Goal: Task Accomplishment & Management: Complete application form

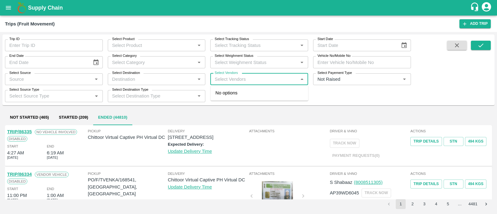
click at [250, 78] on input "Select Vendors" at bounding box center [254, 79] width 84 height 8
type input "a b"
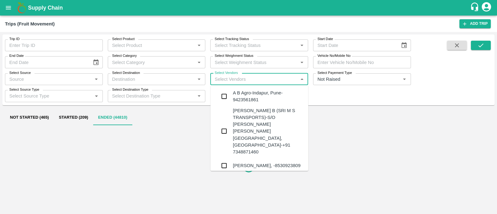
type input "a"
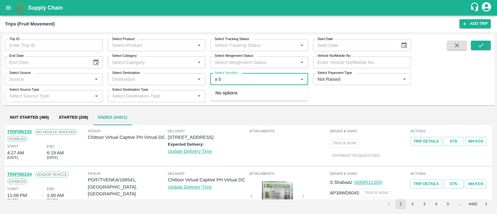
type input "a b a"
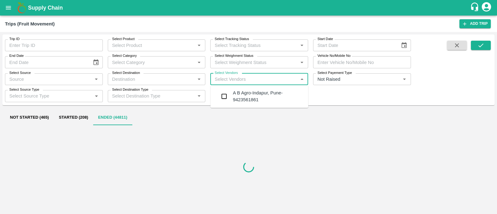
click at [249, 97] on div "A B Agro-Indapur, Pune-9423561861" at bounding box center [268, 96] width 70 height 14
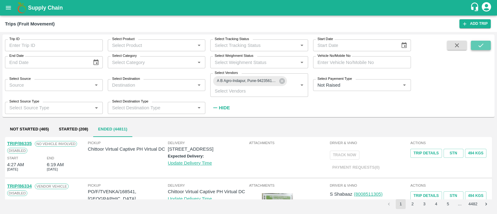
click at [486, 46] on button "submit" at bounding box center [481, 45] width 20 height 9
click at [223, 108] on strong "Hide" at bounding box center [224, 107] width 11 height 5
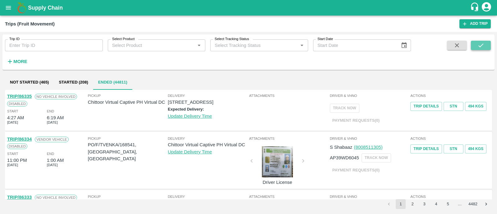
click at [478, 45] on icon "submit" at bounding box center [480, 45] width 7 height 7
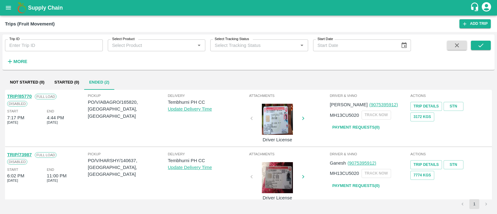
scroll to position [7, 0]
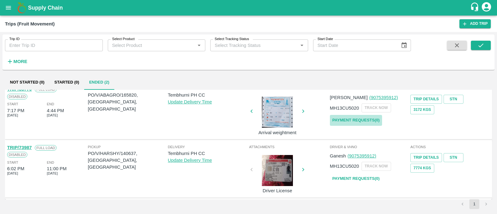
click at [367, 121] on link "Payment Requests( 0 )" at bounding box center [356, 120] width 52 height 11
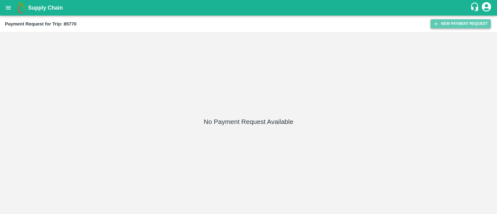
click at [467, 22] on button "New Payment Request" at bounding box center [460, 23] width 60 height 9
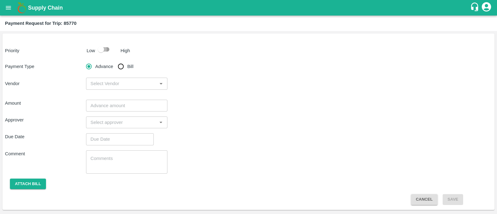
click at [111, 49] on input "checkbox" at bounding box center [100, 49] width 35 height 12
checkbox input "true"
click at [121, 65] on input "Bill" at bounding box center [121, 66] width 12 height 12
radio input "true"
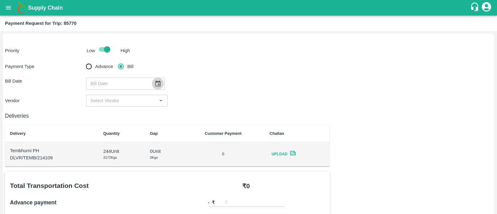
click at [158, 83] on icon "Choose date" at bounding box center [157, 83] width 7 height 7
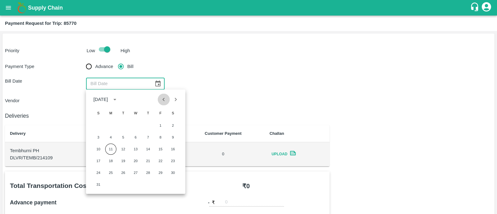
click at [163, 103] on button "Previous month" at bounding box center [164, 99] width 12 height 12
click at [109, 174] on button "28" at bounding box center [110, 172] width 11 height 11
type input "28/07/2025"
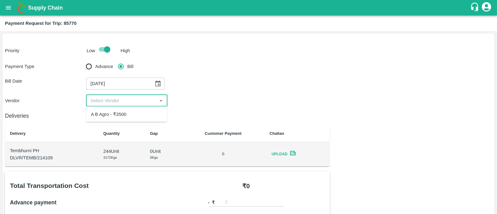
click at [108, 102] on input "input" at bounding box center [121, 101] width 67 height 8
click at [112, 112] on div "A B Agro - ₹3500" at bounding box center [108, 114] width 35 height 7
type input "A B Agro - ₹3500"
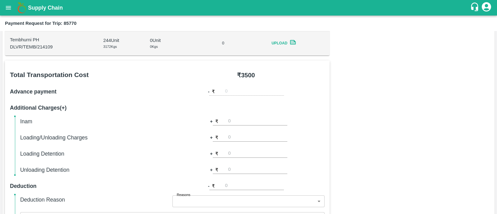
scroll to position [265, 0]
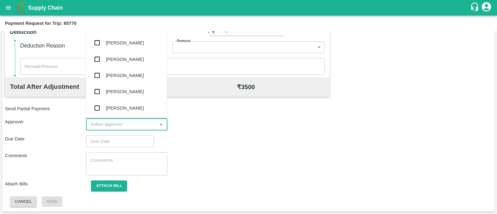
click at [111, 120] on input "input" at bounding box center [121, 124] width 67 height 8
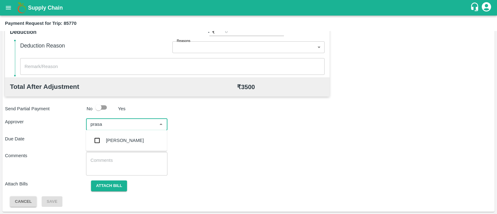
type input "prasad"
click at [113, 132] on ul "Prasad Waghade" at bounding box center [126, 140] width 81 height 21
click at [114, 137] on div "Prasad Waghade" at bounding box center [125, 140] width 38 height 7
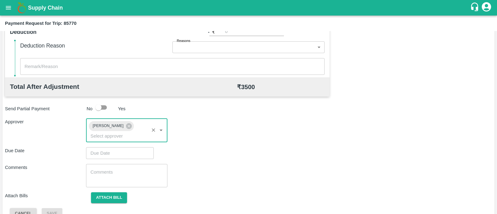
type input "DD/MM/YYYY hh:mm aa"
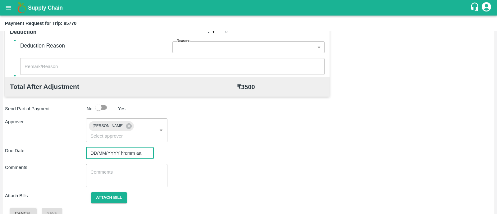
click at [115, 147] on input "DD/MM/YYYY hh:mm aa" at bounding box center [117, 153] width 63 height 12
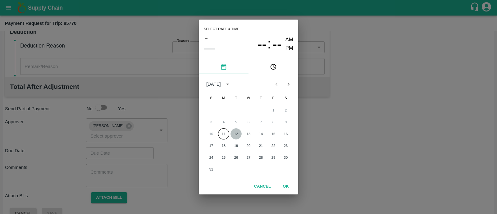
click at [233, 134] on button "12" at bounding box center [235, 133] width 11 height 11
type input "12/08/2025 12:00 AM"
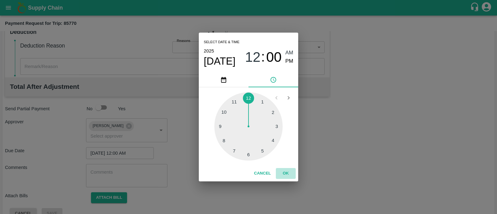
click at [282, 176] on button "OK" at bounding box center [286, 173] width 20 height 11
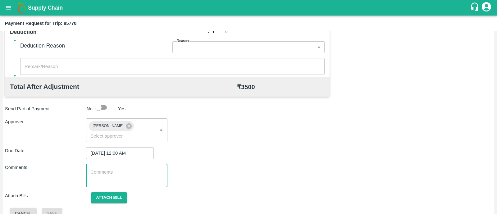
click at [109, 169] on textarea at bounding box center [126, 175] width 72 height 13
paste textarea "Transport Bill"
type textarea "Transport Bill"
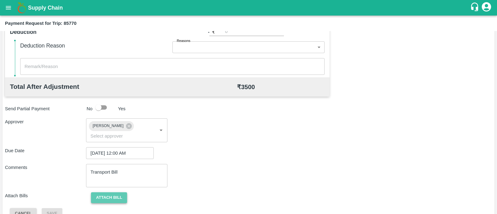
click at [115, 192] on button "Attach bill" at bounding box center [109, 197] width 36 height 11
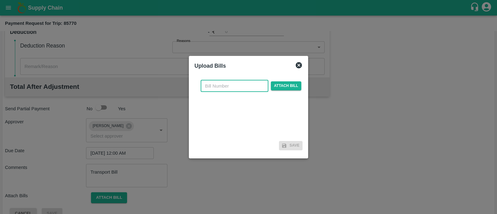
click at [234, 81] on input "text" at bounding box center [235, 86] width 68 height 12
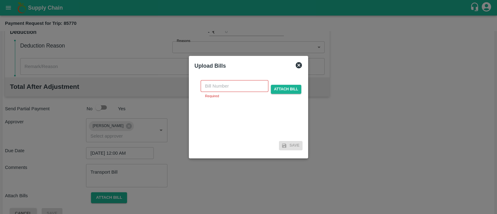
click at [28, 13] on div at bounding box center [248, 107] width 497 height 214
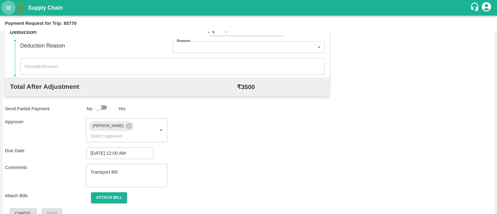
click at [10, 10] on icon "open drawer" at bounding box center [8, 7] width 7 height 7
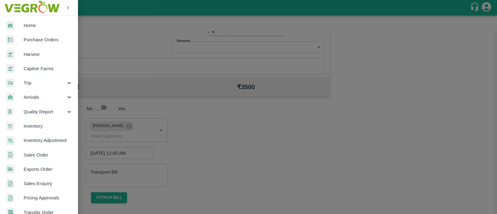
click at [26, 67] on div "Home Purchase Orders Harvest Captive Farms Trip Arrivals Quality Report Invento…" at bounding box center [39, 107] width 78 height 214
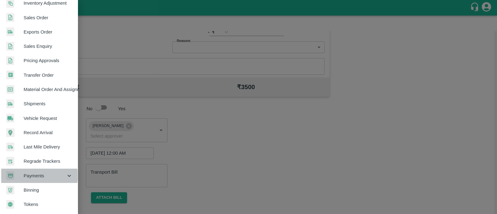
click at [39, 173] on span "Payments" at bounding box center [45, 175] width 42 height 7
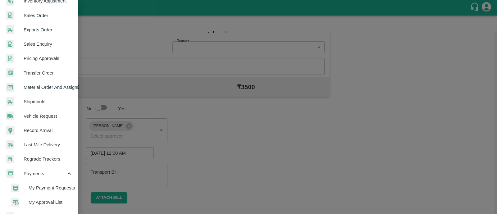
click at [43, 184] on span "My Payment Requests" at bounding box center [51, 187] width 44 height 7
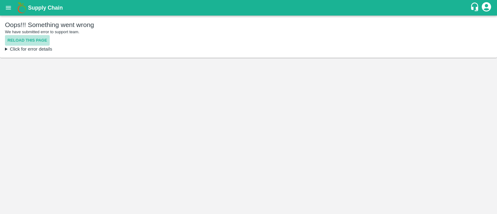
click at [25, 38] on button "Reload this page" at bounding box center [27, 40] width 45 height 11
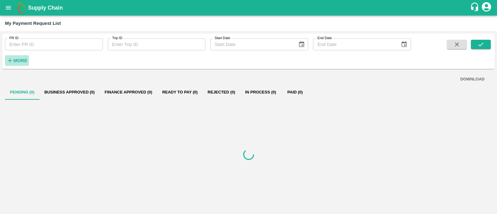
click at [22, 61] on strong "More" at bounding box center [20, 60] width 14 height 5
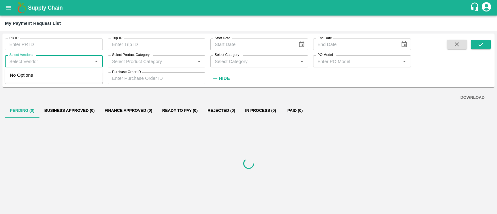
click at [65, 60] on input "Select Vendors" at bounding box center [49, 61] width 84 height 8
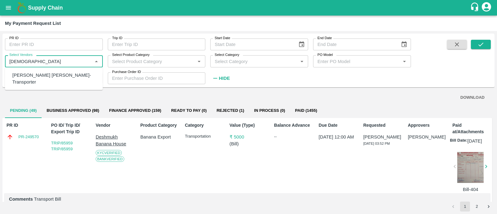
click at [57, 69] on ul "Dnyaneshwar Vitthal Godse-Transporter" at bounding box center [54, 78] width 98 height 23
click at [59, 76] on div "Dnyaneshwar Vitthal Godse-Transporter" at bounding box center [54, 79] width 85 height 14
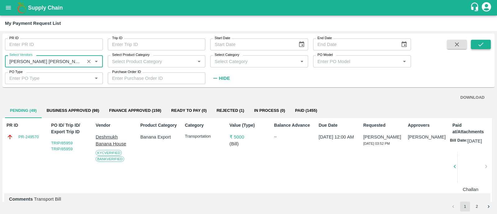
type input "Dnyaneshwar Vitthal Godse-Transporter"
click at [485, 47] on button "submit" at bounding box center [481, 44] width 20 height 9
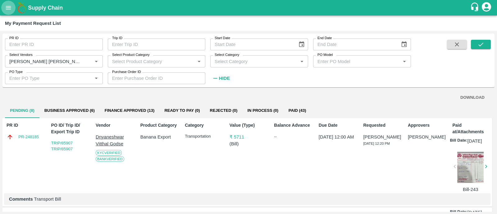
click at [7, 8] on icon "open drawer" at bounding box center [8, 7] width 7 height 7
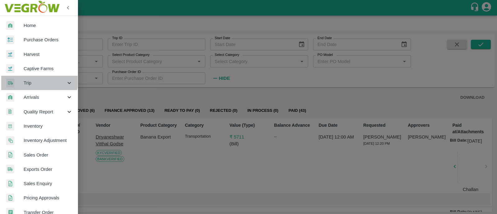
click at [36, 80] on span "Trip" at bounding box center [45, 82] width 42 height 7
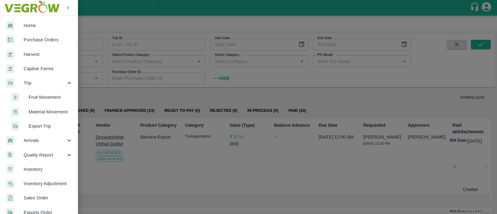
click at [45, 97] on span "Fruit Movement" at bounding box center [51, 97] width 44 height 7
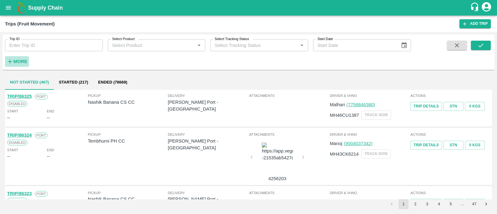
click at [24, 63] on strong "More" at bounding box center [20, 61] width 14 height 5
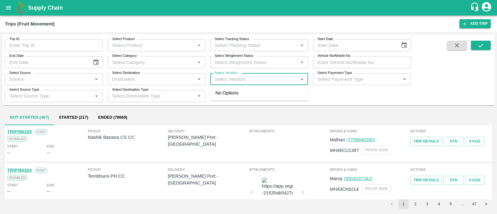
click at [258, 78] on input "Select Vendors" at bounding box center [254, 79] width 84 height 8
type input "kadambari"
click at [258, 97] on div "Kadambari Fruit Supplier-Bitargaon, Solapur-9049109455" at bounding box center [270, 99] width 75 height 21
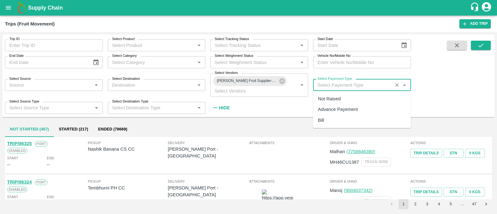
click at [339, 87] on input "Select Payement Type" at bounding box center [353, 85] width 76 height 8
click at [338, 101] on div "Not Raised" at bounding box center [329, 98] width 23 height 7
type input "Not Raised"
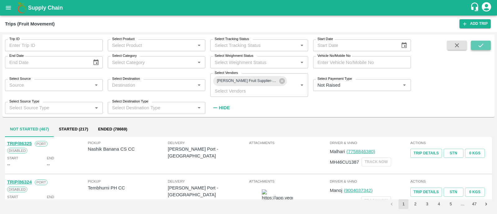
click at [484, 41] on button "submit" at bounding box center [481, 45] width 20 height 9
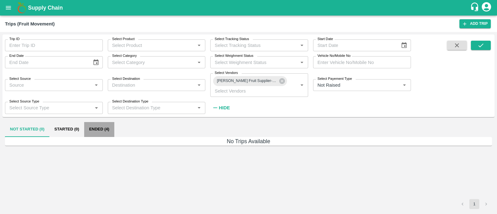
click at [102, 129] on button "Ended (4)" at bounding box center [99, 129] width 30 height 15
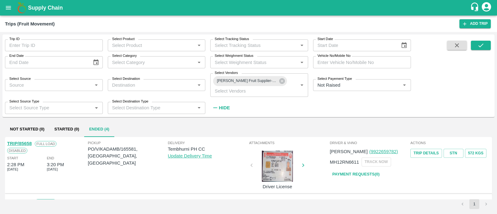
scroll to position [170, 0]
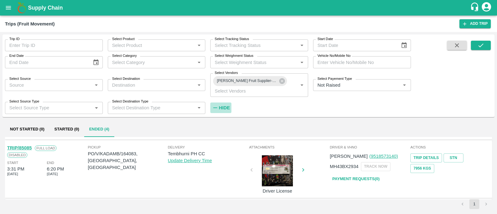
click at [218, 106] on icon "button" at bounding box center [215, 107] width 7 height 7
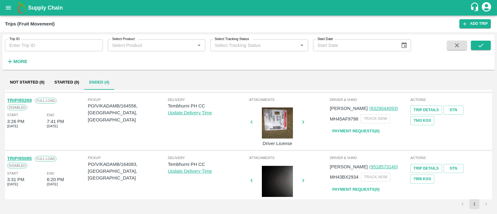
scroll to position [123, 0]
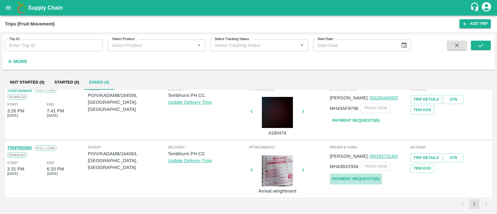
click at [345, 174] on link "Payment Requests( 0 )" at bounding box center [356, 179] width 52 height 11
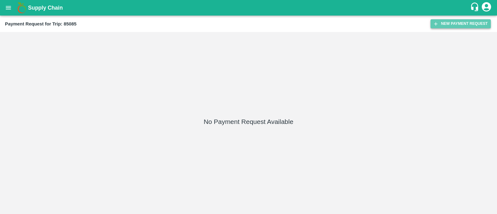
click at [462, 25] on button "New Payment Request" at bounding box center [460, 23] width 60 height 9
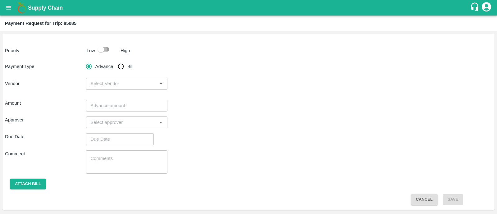
click at [108, 49] on input "checkbox" at bounding box center [100, 49] width 35 height 12
checkbox input "true"
click at [122, 66] on input "Bill" at bounding box center [121, 66] width 12 height 12
radio input "true"
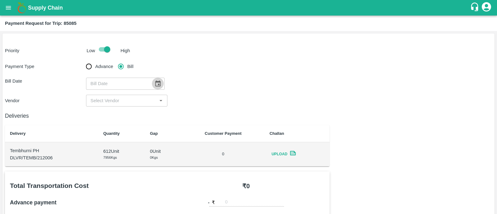
click at [154, 84] on icon "Choose date" at bounding box center [157, 83] width 7 height 7
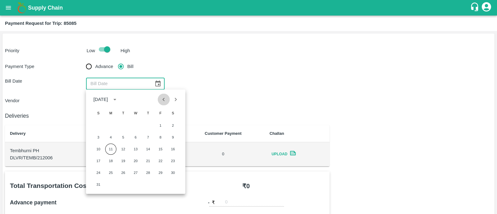
click at [164, 102] on icon "Previous month" at bounding box center [163, 99] width 7 height 7
click at [172, 151] on button "19" at bounding box center [172, 148] width 11 height 11
type input "19/07/2025"
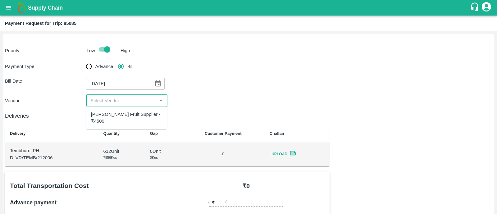
click at [133, 101] on input "input" at bounding box center [121, 101] width 67 height 8
click at [133, 111] on div "Kadambari Fruit Supplier - ₹4500" at bounding box center [126, 118] width 71 height 14
type input "Kadambari Fruit Supplier - ₹4500"
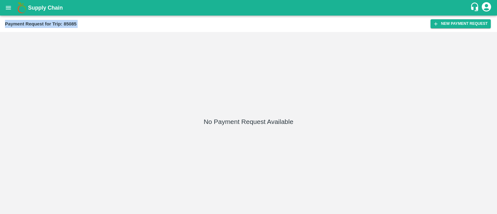
drag, startPoint x: 468, startPoint y: 30, endPoint x: 464, endPoint y: 15, distance: 16.1
click at [464, 15] on div "Supply Chain Payment Request for Trip: 85085 New Payment Request No Payment Req…" at bounding box center [248, 107] width 497 height 214
click at [463, 23] on button "New Payment Request" at bounding box center [460, 23] width 60 height 9
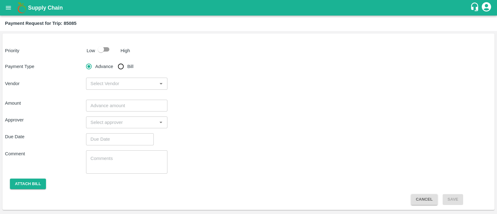
click at [97, 55] on input "checkbox" at bounding box center [100, 49] width 35 height 12
checkbox input "true"
click at [120, 68] on input "Bill" at bounding box center [121, 66] width 12 height 12
radio input "true"
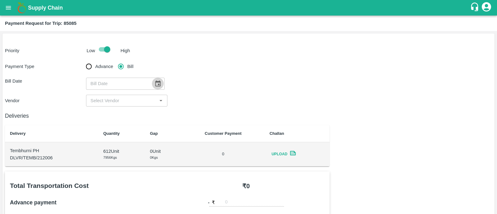
click at [155, 86] on icon "Choose date" at bounding box center [157, 83] width 7 height 7
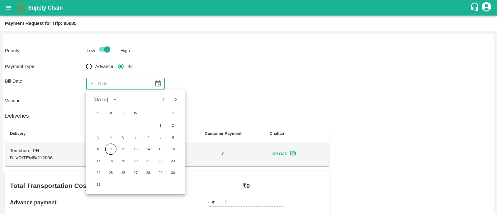
click at [158, 105] on div "August 2025" at bounding box center [135, 99] width 99 height 12
click at [161, 103] on button "Previous month" at bounding box center [164, 99] width 12 height 12
click at [175, 151] on button "19" at bounding box center [172, 148] width 11 height 11
type input "19/07/2025"
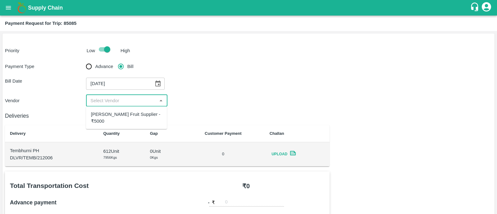
click at [129, 99] on input "input" at bounding box center [121, 101] width 67 height 8
click at [127, 115] on div "Kadambari Fruit Supplier - ₹5000" at bounding box center [126, 118] width 71 height 14
type input "Kadambari Fruit Supplier - ₹5000"
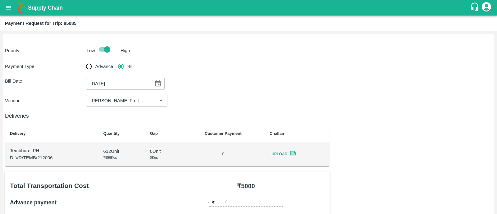
click at [217, 118] on h6 "Deliveries" at bounding box center [167, 115] width 324 height 9
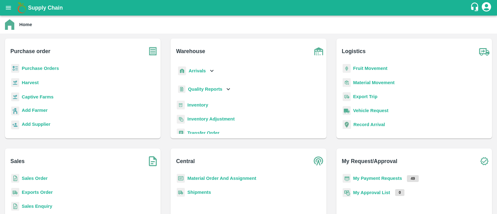
click at [368, 69] on b "Fruit Movement" at bounding box center [370, 68] width 34 height 5
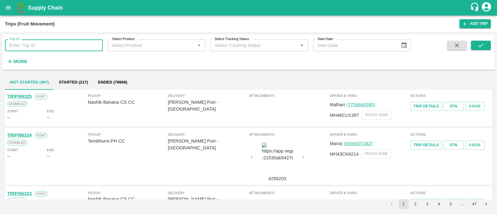
click at [52, 43] on input "Trip ID" at bounding box center [54, 45] width 98 height 12
type input "85085"
click at [484, 45] on button "submit" at bounding box center [481, 45] width 20 height 9
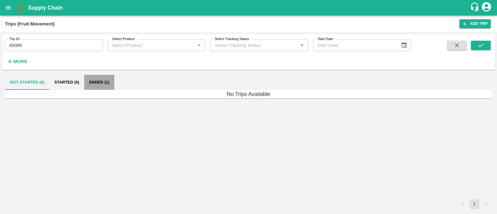
click at [90, 84] on button "Ended (1)" at bounding box center [99, 82] width 30 height 15
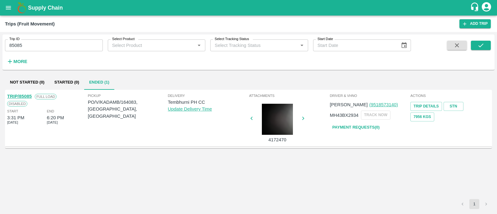
click at [29, 97] on link "TRIP/85085" at bounding box center [19, 96] width 25 height 5
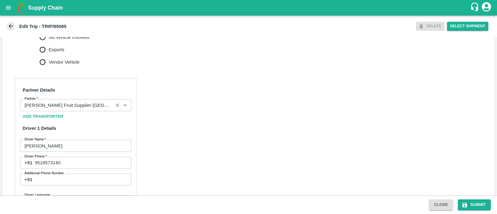
scroll to position [455, 0]
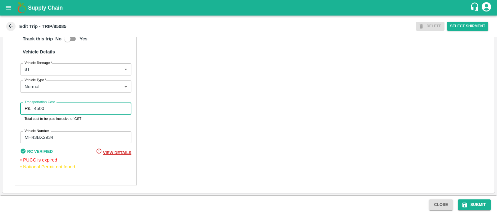
click at [35, 107] on input "4500" at bounding box center [82, 108] width 97 height 12
type input "5000"
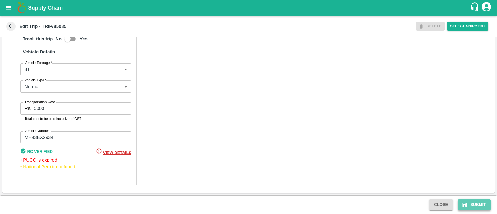
click at [465, 202] on icon "submit" at bounding box center [464, 204] width 5 height 5
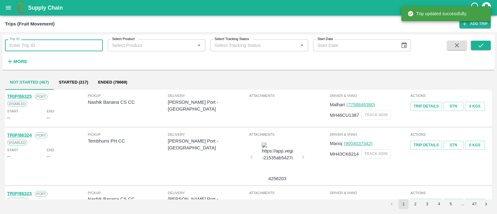
click at [82, 43] on input "Trip ID" at bounding box center [54, 45] width 98 height 12
paste input "85032"
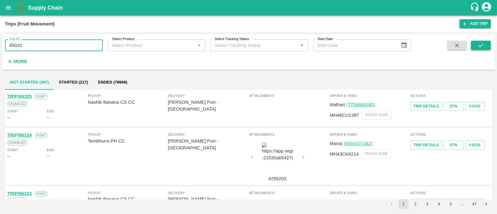
type input "85032"
click at [480, 46] on icon "submit" at bounding box center [480, 45] width 7 height 7
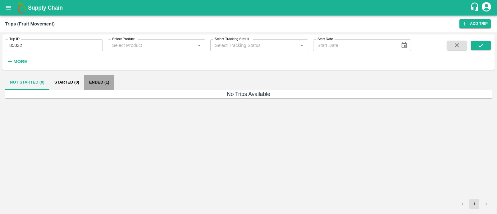
click at [99, 83] on button "Ended (1)" at bounding box center [99, 82] width 30 height 15
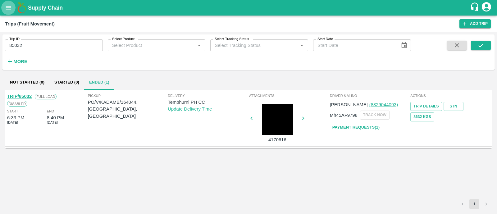
click at [6, 10] on icon "open drawer" at bounding box center [8, 7] width 7 height 7
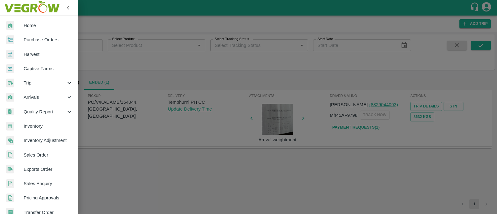
scroll to position [139, 0]
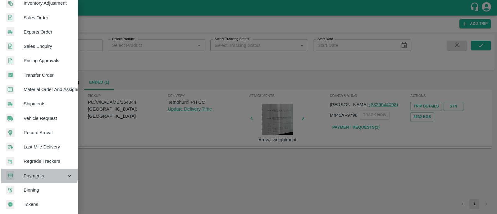
click at [32, 172] on span "Payments" at bounding box center [45, 175] width 42 height 7
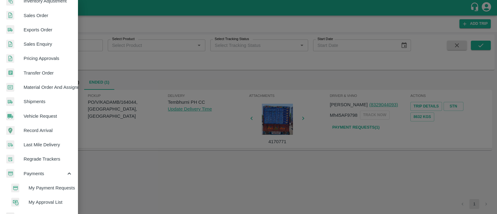
click at [38, 185] on span "My Payment Requests" at bounding box center [51, 187] width 44 height 7
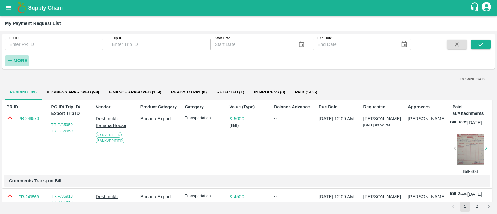
click at [18, 58] on strong "More" at bounding box center [20, 60] width 14 height 5
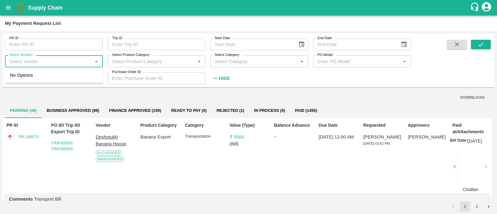
click at [42, 61] on input "Select Vendors" at bounding box center [49, 61] width 84 height 8
click at [48, 76] on div "Dnyaneshwar Vitthal Godse-Transporter" at bounding box center [54, 79] width 85 height 14
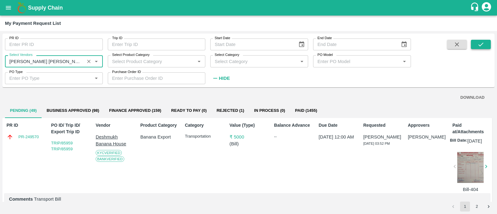
type input "Dnyaneshwar Vitthal Godse-Transporter"
click at [487, 40] on button "submit" at bounding box center [481, 44] width 20 height 9
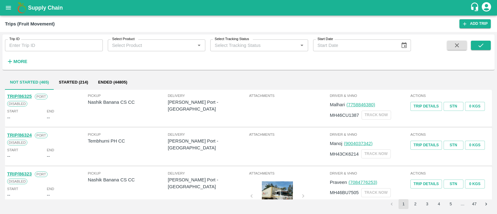
click at [29, 60] on div "Trip ID Trip ID Select Product Select Product   * Select Tracking Status Select…" at bounding box center [205, 50] width 411 height 32
click at [22, 60] on strong "More" at bounding box center [20, 61] width 14 height 5
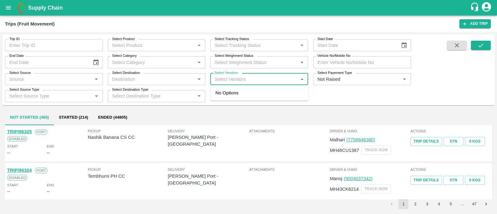
click at [263, 81] on input "Select Vendors" at bounding box center [254, 79] width 84 height 8
type input "kadamba"
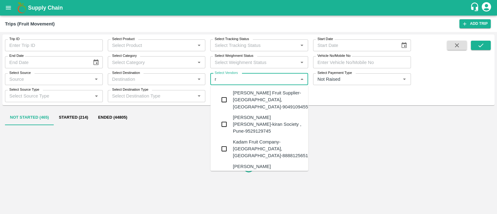
type input "ri"
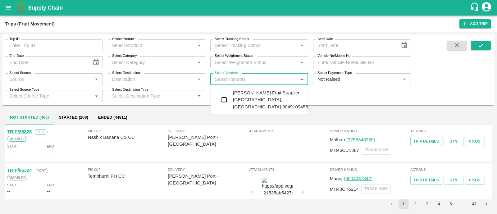
click at [260, 93] on div "[PERSON_NAME] Fruit Supplier-[GEOGRAPHIC_DATA], [GEOGRAPHIC_DATA]-9049109455" at bounding box center [270, 99] width 75 height 21
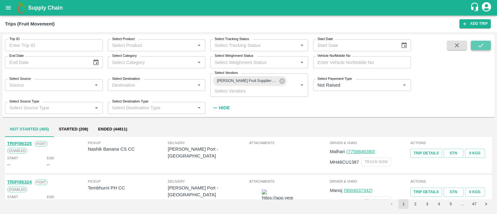
click at [479, 45] on icon "submit" at bounding box center [480, 45] width 7 height 7
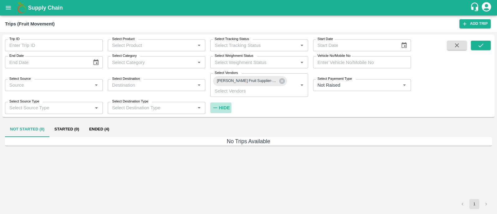
click at [224, 105] on h6 "Hide" at bounding box center [224, 108] width 11 height 8
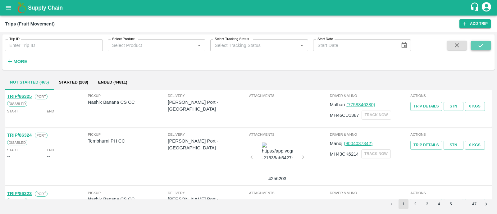
click at [479, 44] on icon "submit" at bounding box center [480, 45] width 7 height 7
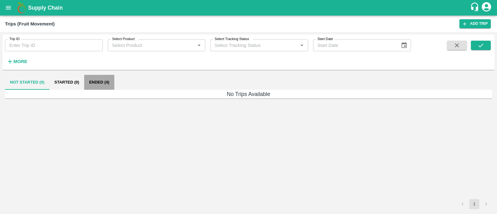
click at [104, 76] on button "Ended (4)" at bounding box center [99, 82] width 30 height 15
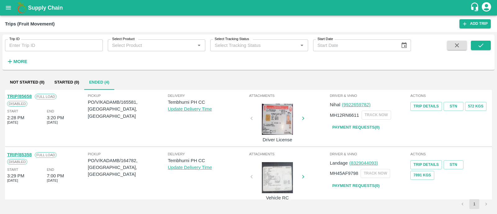
scroll to position [123, 0]
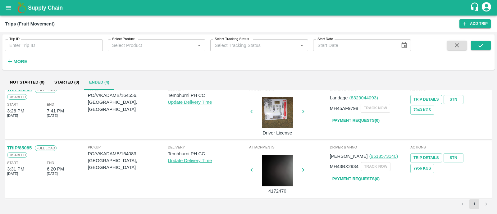
click at [348, 175] on link "Payment Requests( 0 )" at bounding box center [356, 179] width 52 height 11
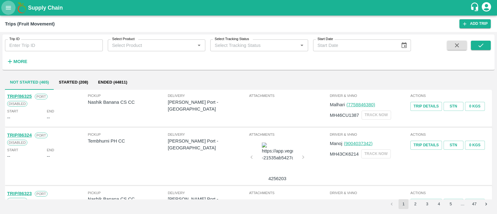
click at [9, 9] on icon "open drawer" at bounding box center [8, 7] width 5 height 3
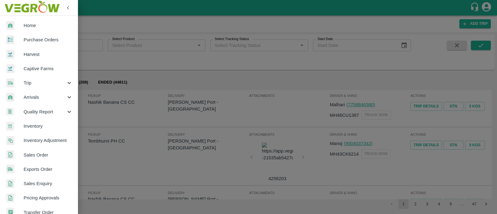
click at [27, 40] on span "Purchase Orders" at bounding box center [48, 39] width 49 height 7
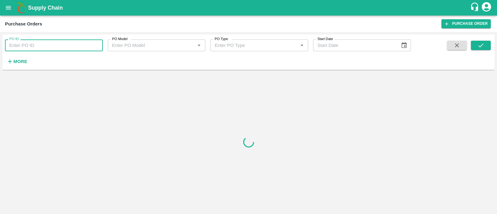
click at [33, 45] on input "PO ID" at bounding box center [54, 45] width 98 height 12
paste input "164044"
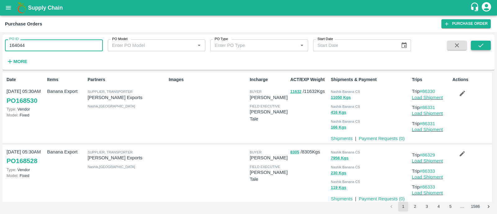
type input "164044"
click at [479, 45] on icon "submit" at bounding box center [480, 45] width 7 height 7
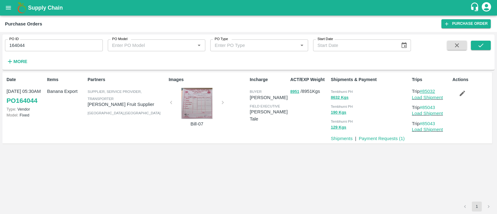
drag, startPoint x: 439, startPoint y: 92, endPoint x: 422, endPoint y: 91, distance: 16.8
click at [422, 91] on p "Trip #85032" at bounding box center [431, 91] width 38 height 7
copy link "85032"
